Goal: Information Seeking & Learning: Understand process/instructions

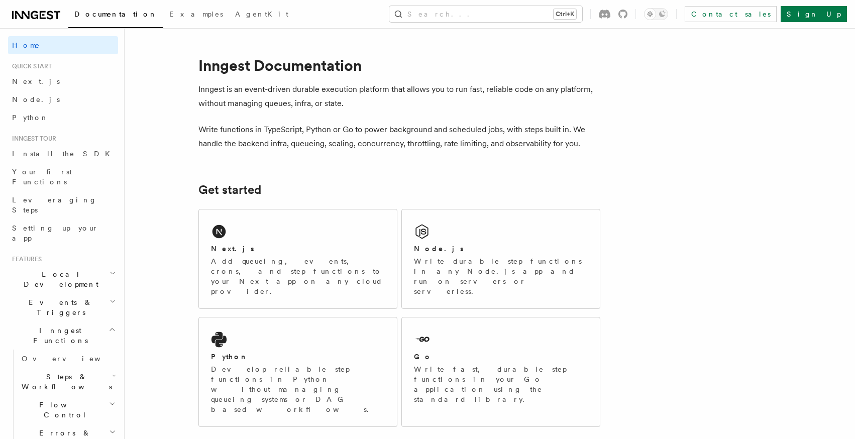
click at [264, 255] on div "Next.js Add queueing, events, crons, and step functions to your Next app on any…" at bounding box center [298, 270] width 174 height 53
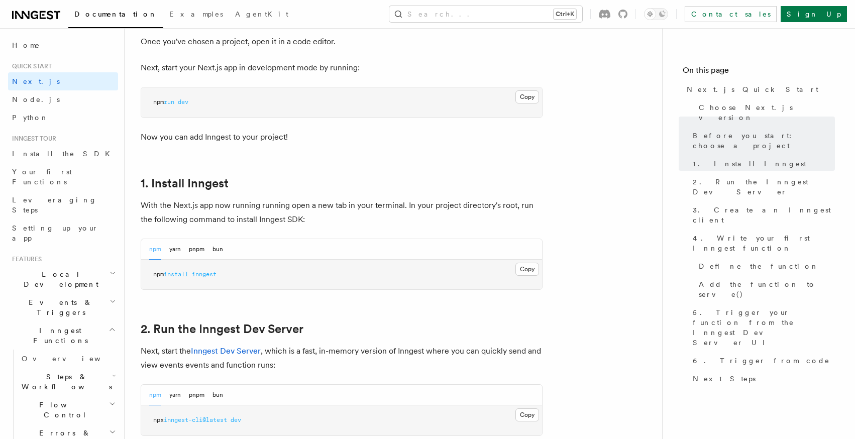
scroll to position [503, 0]
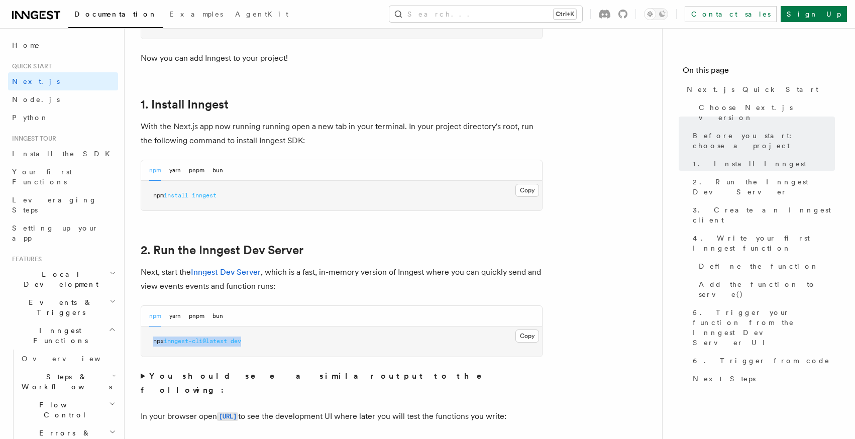
drag, startPoint x: 265, startPoint y: 345, endPoint x: 153, endPoint y: 351, distance: 112.2
click at [153, 351] on pre "npx inngest-cli@latest dev" at bounding box center [341, 342] width 401 height 30
copy span "npx inngest-cli@latest dev"
